Goal: Transaction & Acquisition: Register for event/course

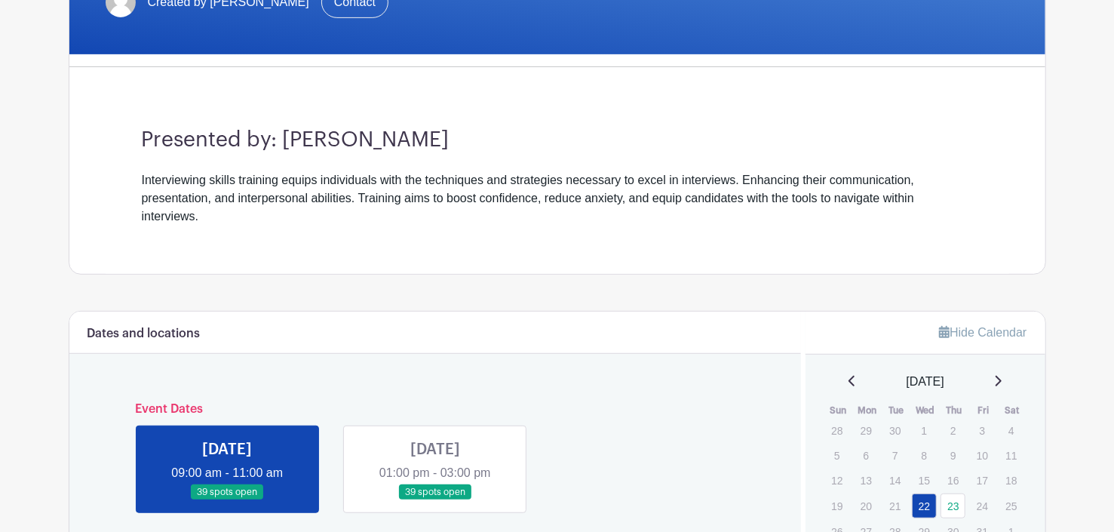
scroll to position [377, 0]
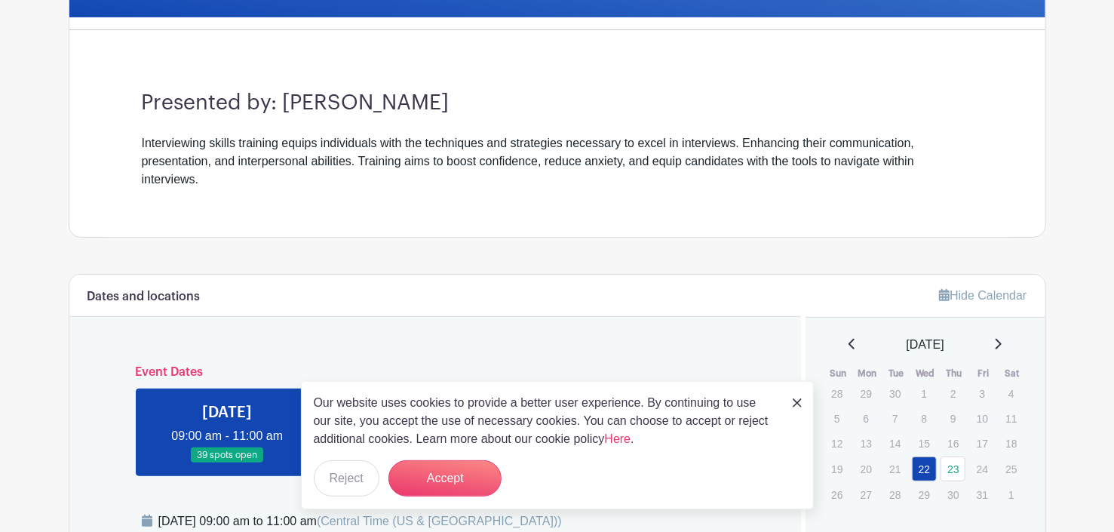
click at [795, 401] on img at bounding box center [797, 402] width 9 height 9
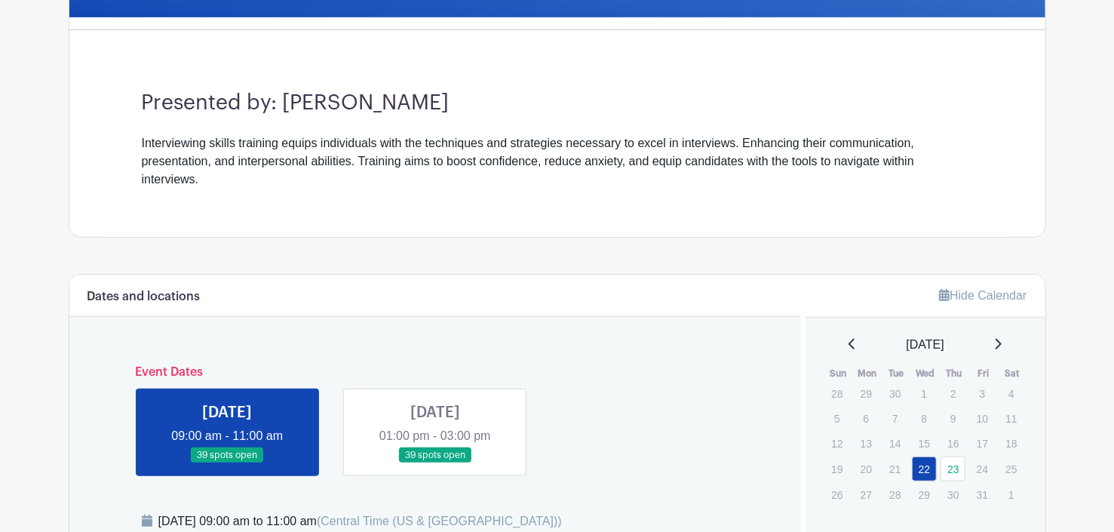
click at [435, 463] on link at bounding box center [435, 463] width 0 height 0
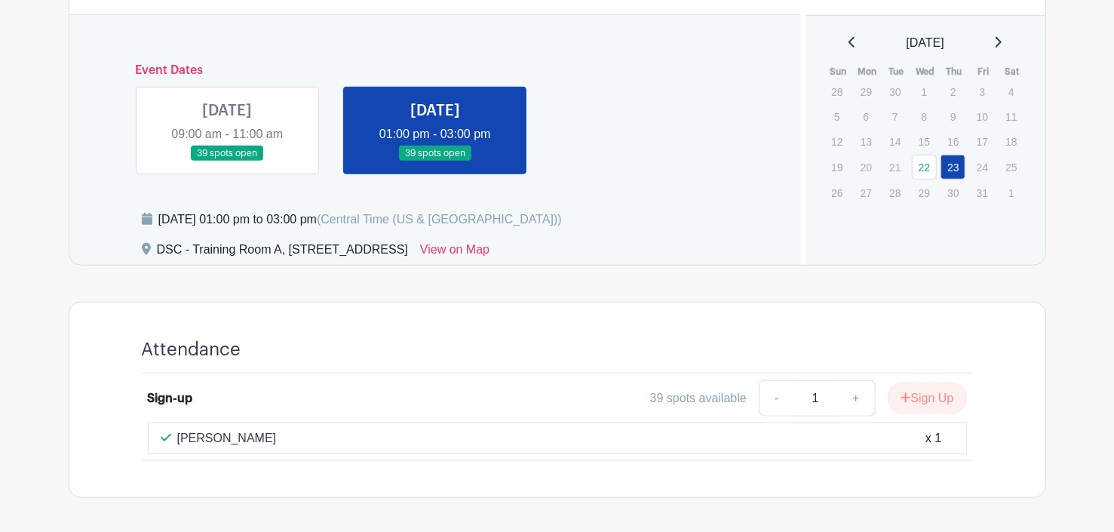
scroll to position [735, 0]
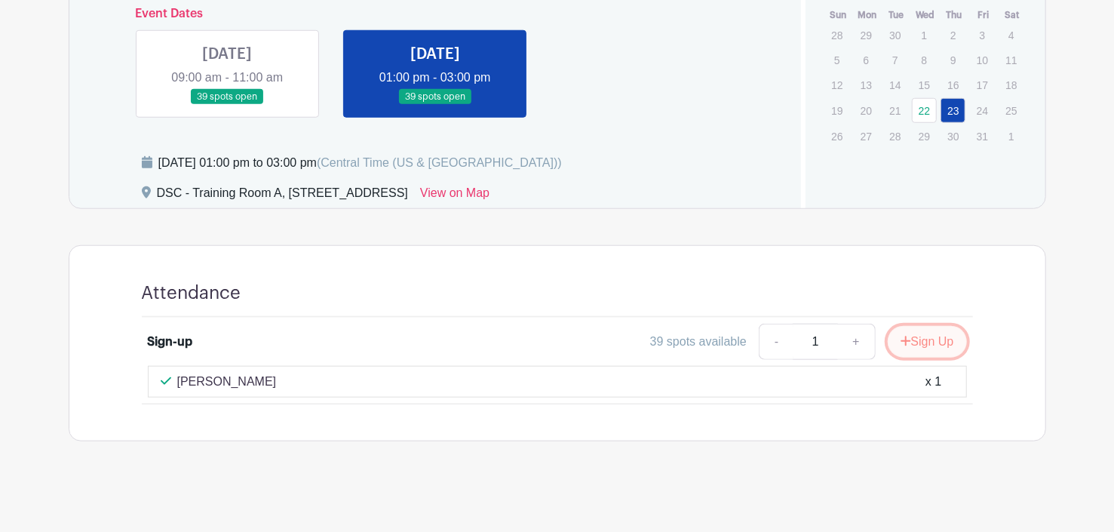
click at [950, 338] on button "Sign Up" at bounding box center [927, 342] width 79 height 32
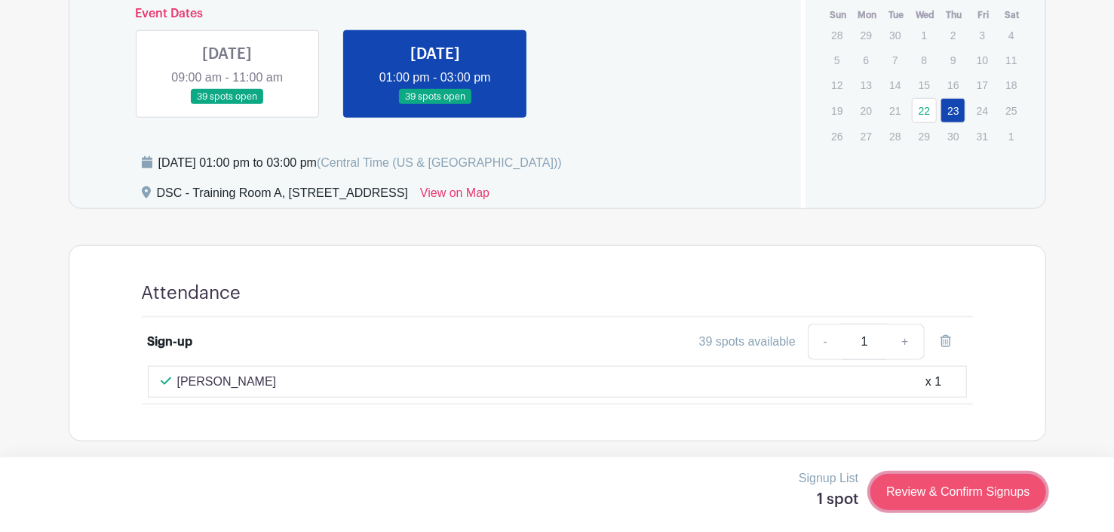
click at [946, 490] on link "Review & Confirm Signups" at bounding box center [957, 492] width 175 height 36
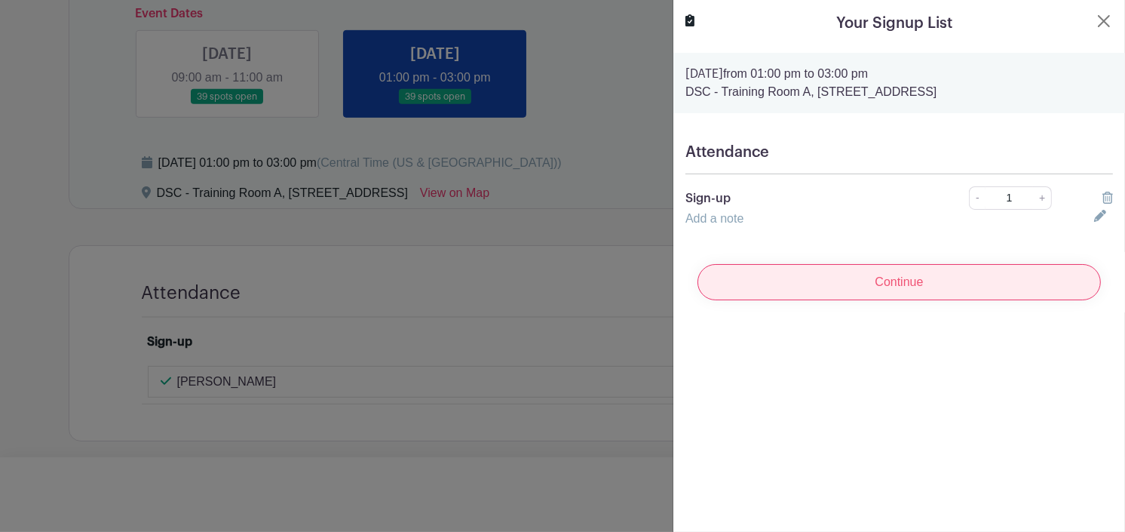
click at [947, 290] on input "Continue" at bounding box center [900, 282] width 404 height 36
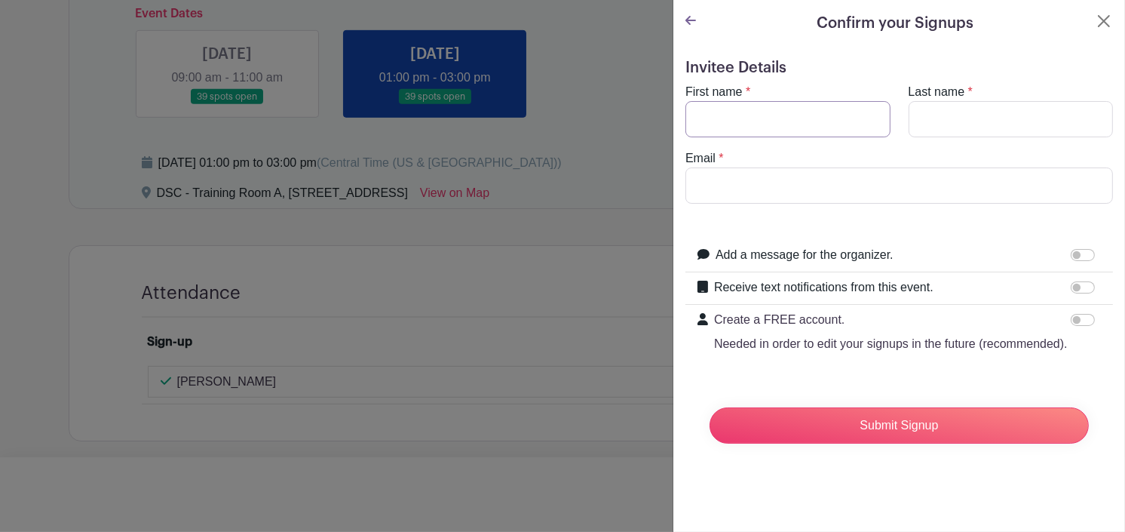
click at [794, 128] on input "First name" at bounding box center [788, 119] width 205 height 36
type input "a"
type input "[PERSON_NAME]"
type input "Pace"
type input "[EMAIL_ADDRESS][DOMAIN_NAME]"
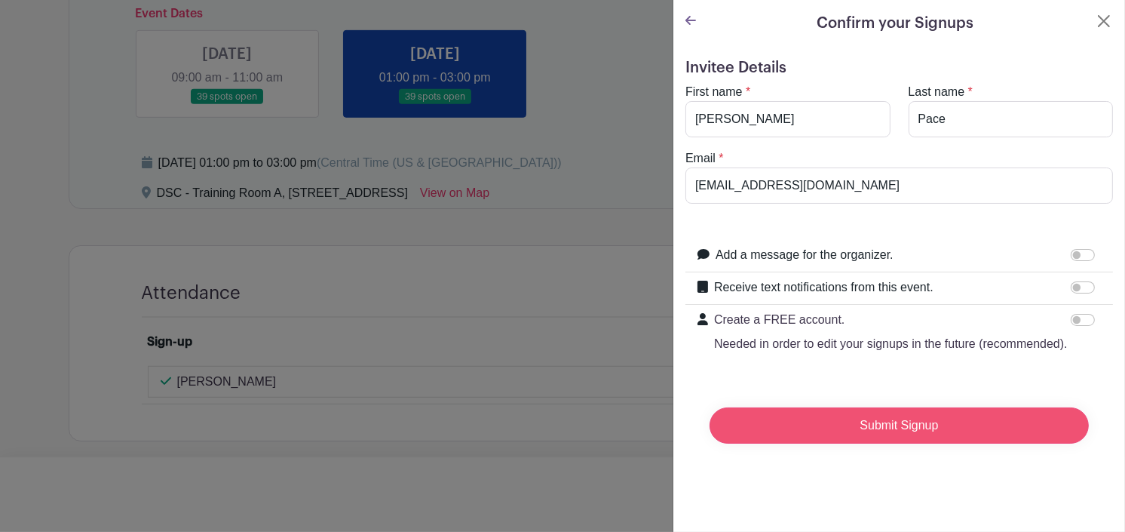
click at [859, 444] on input "Submit Signup" at bounding box center [899, 425] width 379 height 36
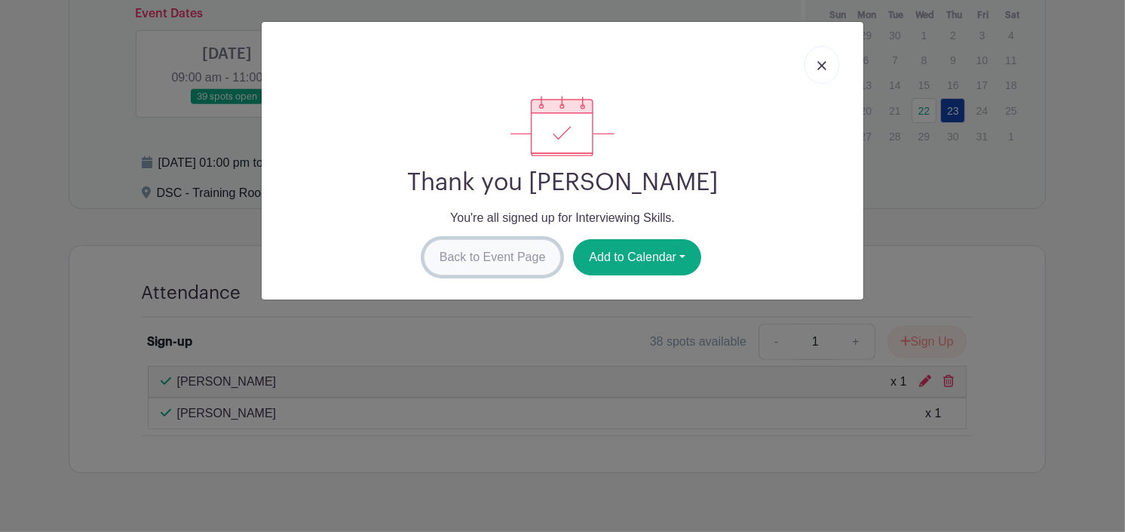
click at [508, 264] on link "Back to Event Page" at bounding box center [493, 257] width 138 height 36
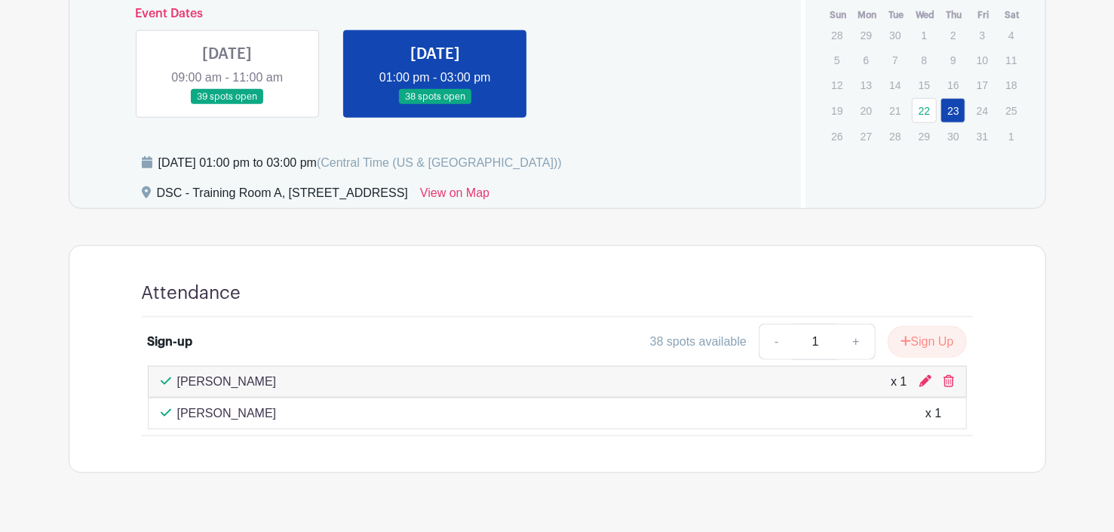
click at [227, 105] on link at bounding box center [227, 105] width 0 height 0
